Goal: Transaction & Acquisition: Download file/media

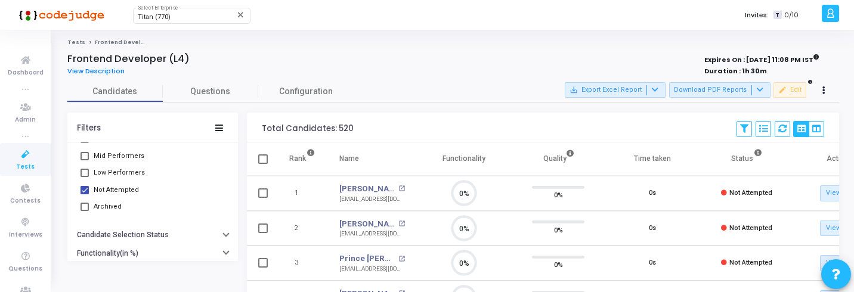
drag, startPoint x: 715, startPoint y: 87, endPoint x: 690, endPoint y: 129, distance: 48.9
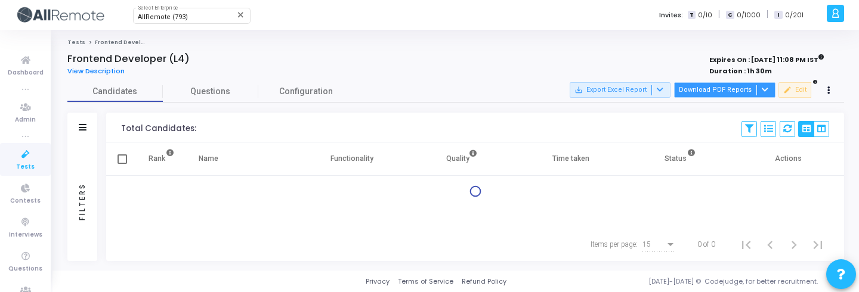
click at [724, 86] on button "Download PDF Reports" at bounding box center [724, 90] width 101 height 16
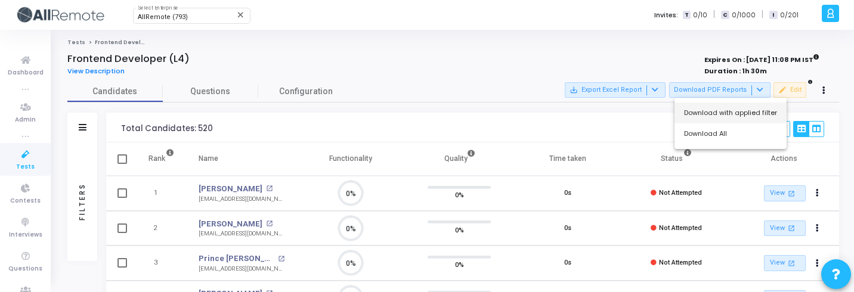
drag, startPoint x: 716, startPoint y: 137, endPoint x: 731, endPoint y: 108, distance: 32.3
click at [731, 108] on div "Download with applied filter Download All" at bounding box center [731, 123] width 112 height 51
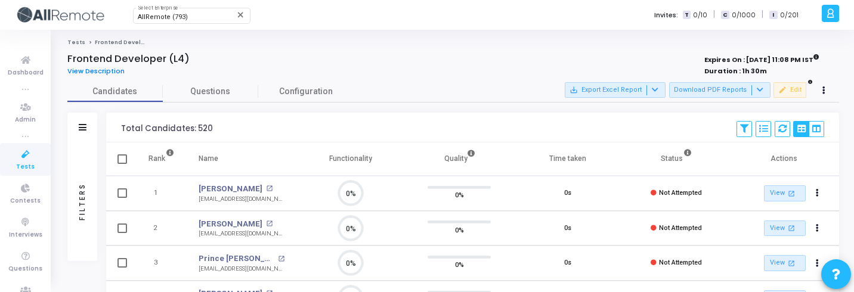
click at [728, 94] on button "Download PDF Reports" at bounding box center [719, 90] width 101 height 16
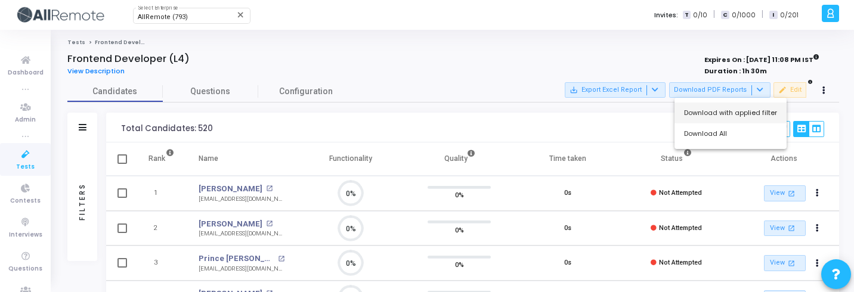
click at [724, 116] on button "Download with applied filter" at bounding box center [731, 113] width 112 height 21
